Goal: Navigation & Orientation: Find specific page/section

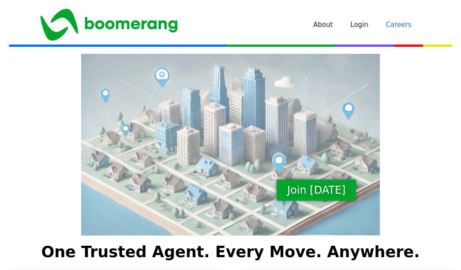
click at [397, 23] on link "Careers" at bounding box center [398, 24] width 43 height 26
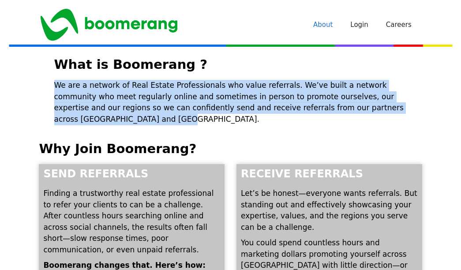
drag, startPoint x: 56, startPoint y: 86, endPoint x: 401, endPoint y: 116, distance: 347.0
click at [401, 116] on div "We are a network of Real Estate Professionals who value referrals. We’ve built …" at bounding box center [230, 104] width 353 height 49
click at [329, 23] on link "About" at bounding box center [322, 24] width 37 height 26
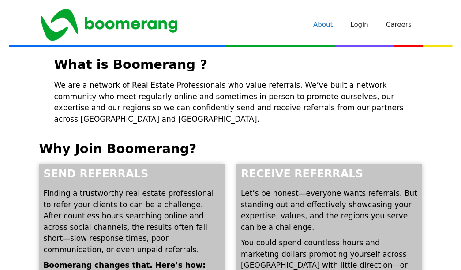
click at [163, 27] on img "Site" at bounding box center [109, 25] width 137 height 32
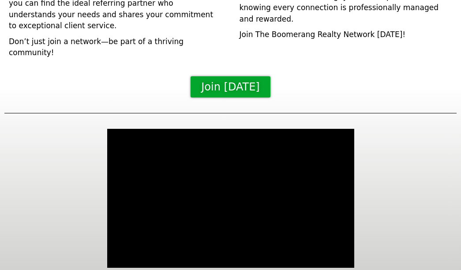
scroll to position [559, 0]
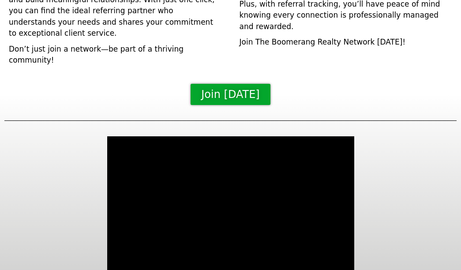
click at [382, 203] on div at bounding box center [230, 206] width 461 height 148
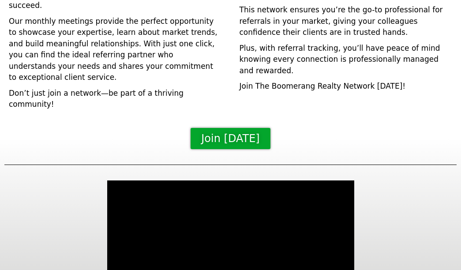
scroll to position [572, 0]
